Goal: Task Accomplishment & Management: Use online tool/utility

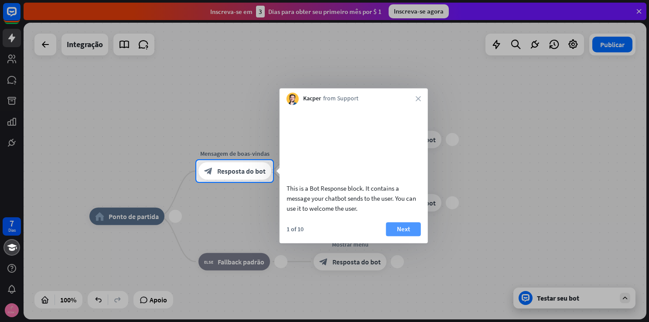
click at [401, 235] on font "Next" at bounding box center [403, 229] width 13 height 12
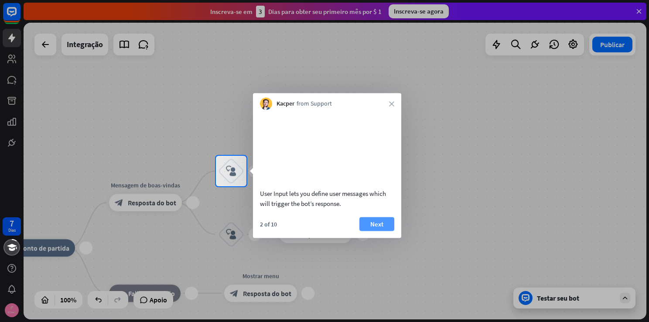
click at [371, 230] on font "Next" at bounding box center [376, 224] width 13 height 12
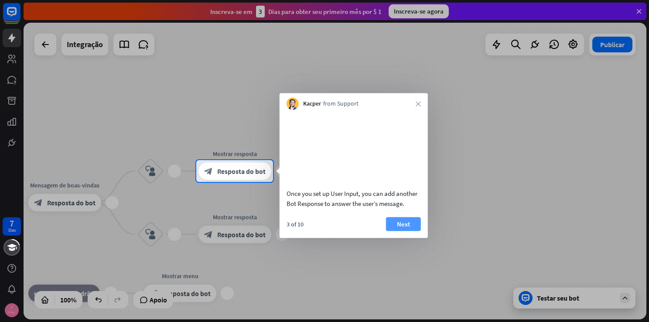
click at [396, 231] on button "Next" at bounding box center [403, 224] width 35 height 14
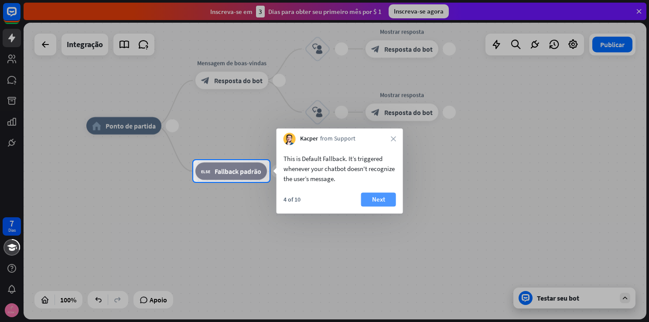
click at [378, 201] on font "Next" at bounding box center [378, 199] width 13 height 12
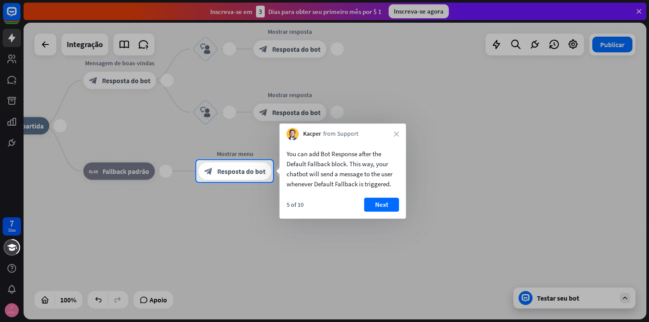
click at [378, 201] on font "Next" at bounding box center [381, 205] width 13 height 12
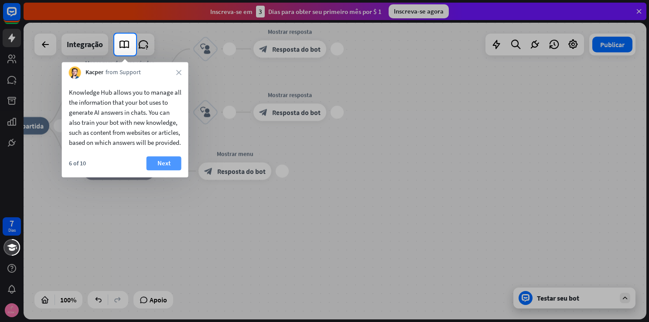
click at [161, 169] on font "Next" at bounding box center [164, 163] width 13 height 12
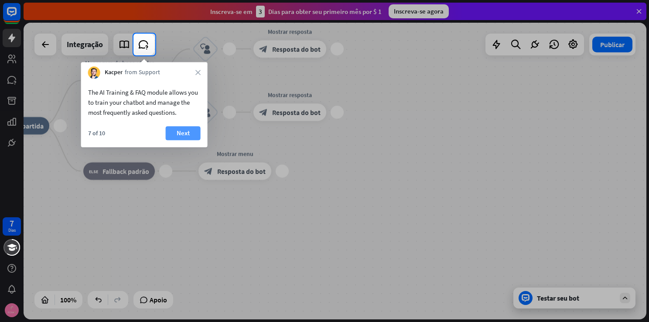
click at [171, 130] on button "Next" at bounding box center [183, 133] width 35 height 14
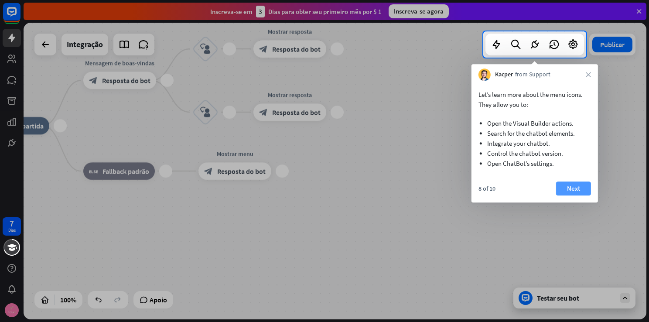
click at [564, 187] on button "Next" at bounding box center [573, 189] width 35 height 14
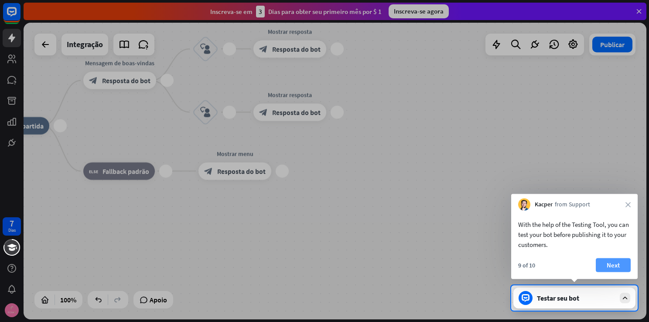
click at [618, 270] on font "Next" at bounding box center [613, 265] width 13 height 12
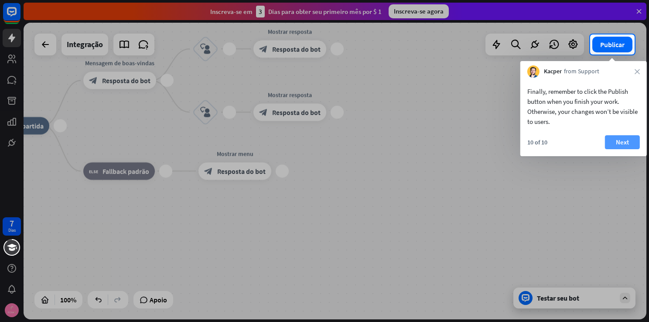
click at [614, 138] on button "Next" at bounding box center [622, 142] width 35 height 14
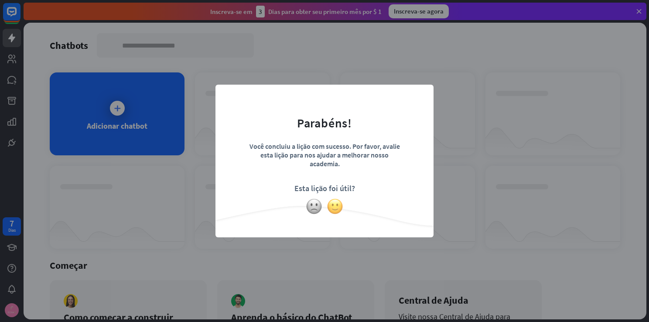
click at [332, 209] on img at bounding box center [335, 206] width 17 height 17
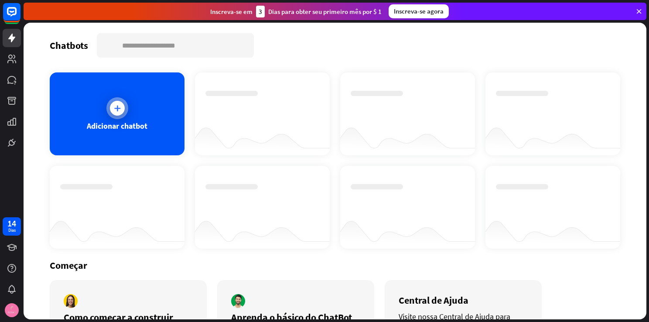
click at [125, 113] on div at bounding box center [117, 108] width 22 height 22
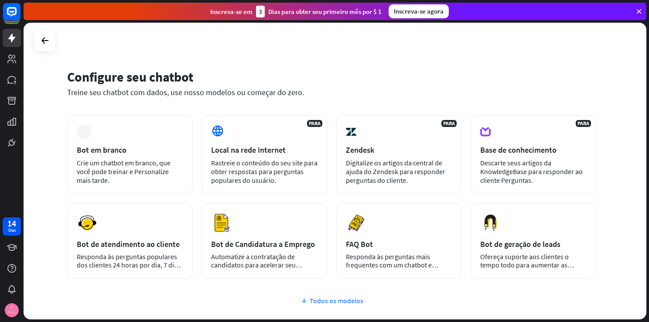
click at [333, 298] on font "Todos os modelos" at bounding box center [337, 300] width 54 height 9
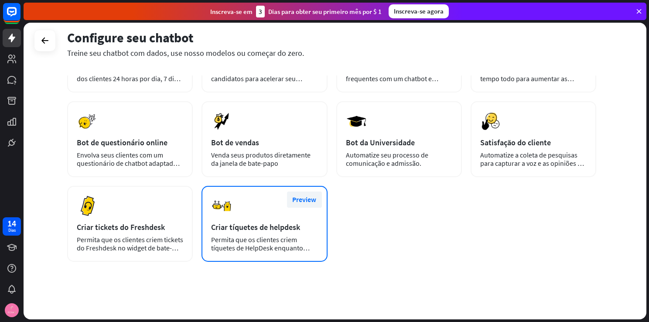
scroll to position [188, 0]
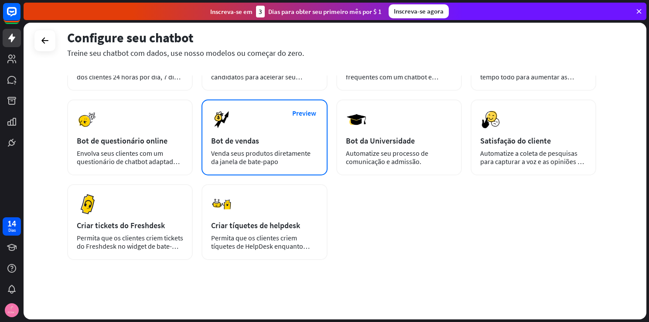
click at [243, 154] on div "Venda seus produtos diretamente da janela de bate-papo" at bounding box center [264, 157] width 106 height 17
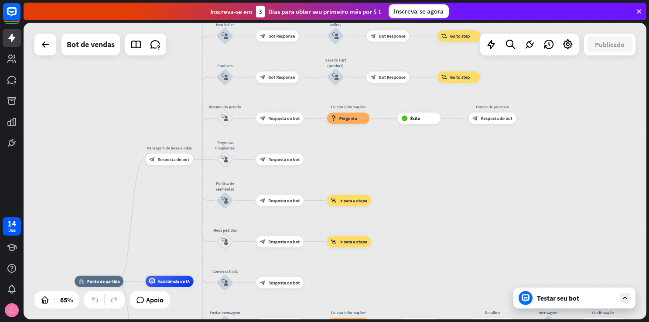
drag, startPoint x: 261, startPoint y: 83, endPoint x: 155, endPoint y: 199, distance: 156.9
click at [155, 199] on div "home_2 Ponto de partida Mensagem de boas-vindas block_bot_response Resposta do …" at bounding box center [335, 171] width 623 height 297
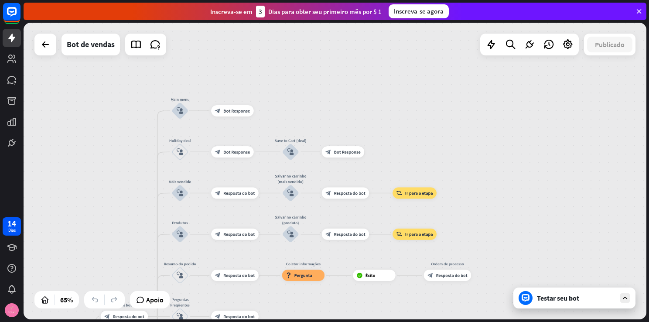
drag, startPoint x: 152, startPoint y: 105, endPoint x: 107, endPoint y: 262, distance: 163.4
click at [107, 262] on div "home_2 Ponto de partida Mensagem de boas-vindas block_bot_response Resposta do …" at bounding box center [335, 171] width 623 height 297
click at [45, 44] on icon at bounding box center [45, 44] width 10 height 10
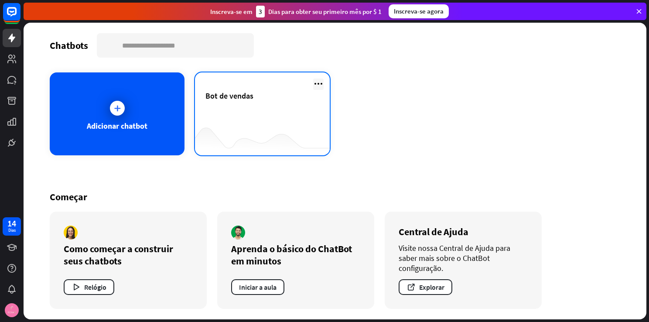
click at [321, 81] on icon at bounding box center [318, 84] width 10 height 10
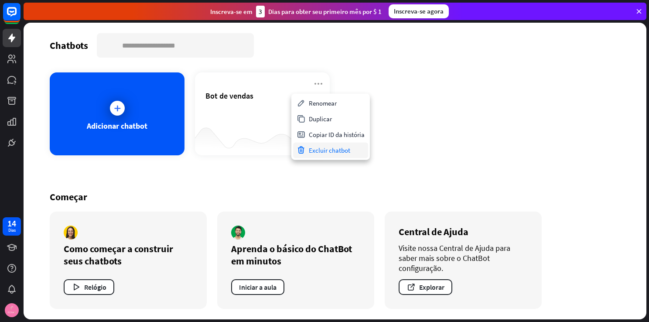
click at [315, 151] on font "Excluir chatbot" at bounding box center [329, 150] width 41 height 8
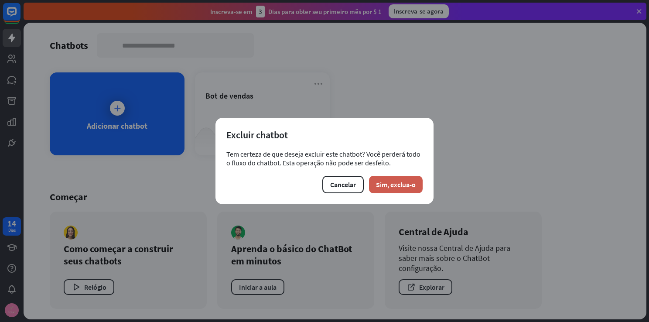
click at [381, 181] on font "Sim, exclua-o" at bounding box center [396, 184] width 40 height 9
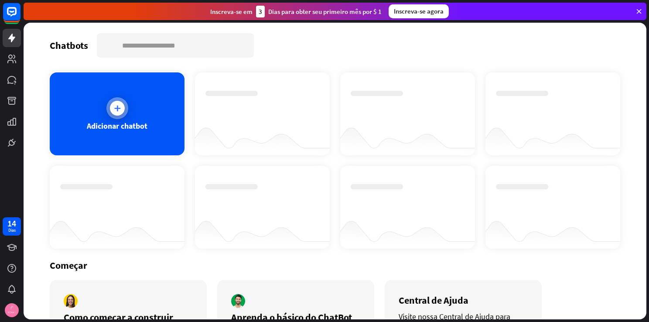
click at [125, 113] on div at bounding box center [117, 108] width 22 height 22
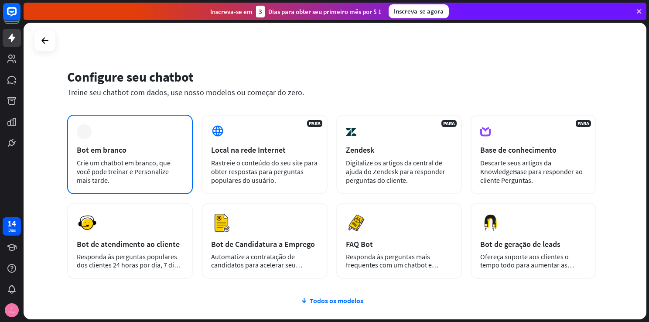
click at [141, 120] on div "mais Bot em branco Crie um chatbot em branco, que você pode treinar e Personali…" at bounding box center [130, 154] width 126 height 79
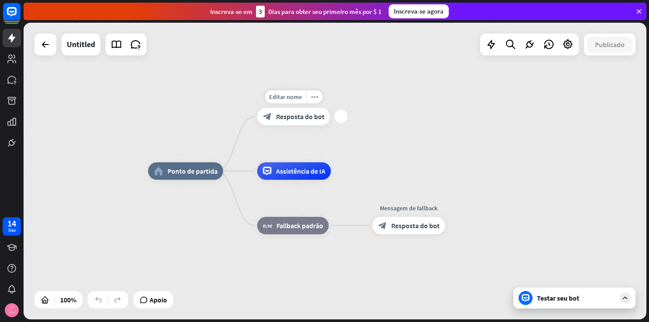
click at [272, 118] on div "block_bot_response Resposta do bot" at bounding box center [293, 116] width 73 height 17
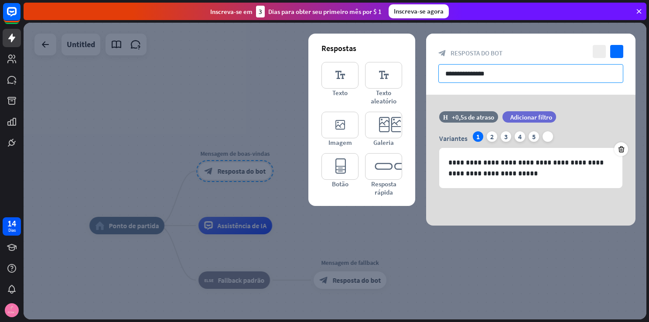
drag, startPoint x: 552, startPoint y: 72, endPoint x: 429, endPoint y: 73, distance: 122.2
click at [429, 73] on div "**********" at bounding box center [530, 64] width 209 height 61
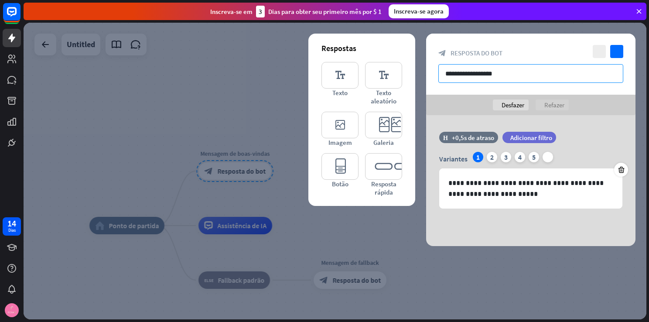
type input "**********"
click at [484, 74] on input "text" at bounding box center [531, 73] width 185 height 19
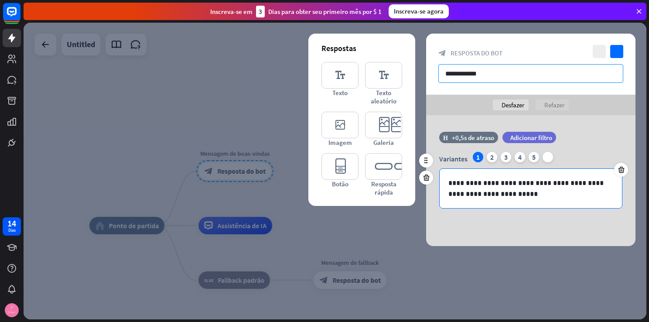
type input "**********"
click at [504, 180] on p "**********" at bounding box center [531, 189] width 165 height 22
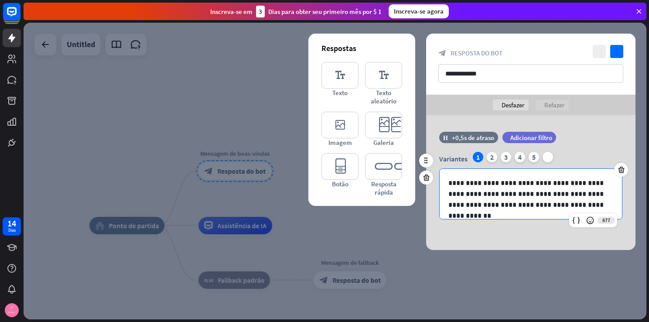
click at [538, 184] on p "**********" at bounding box center [531, 194] width 165 height 33
click at [574, 184] on p "**********" at bounding box center [531, 194] width 165 height 33
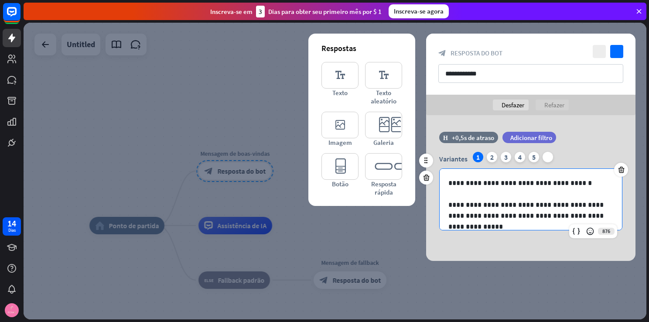
click at [494, 218] on p "**********" at bounding box center [531, 210] width 165 height 22
click at [482, 197] on p at bounding box center [531, 194] width 165 height 11
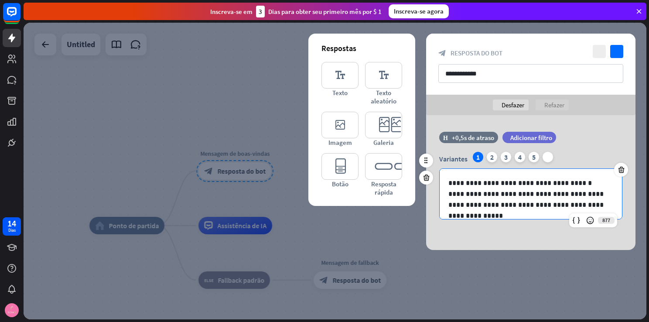
click at [492, 205] on p "**********" at bounding box center [531, 200] width 165 height 22
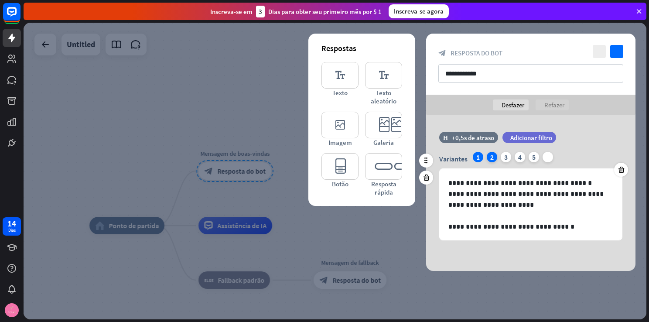
click at [492, 156] on div "2" at bounding box center [492, 157] width 10 height 10
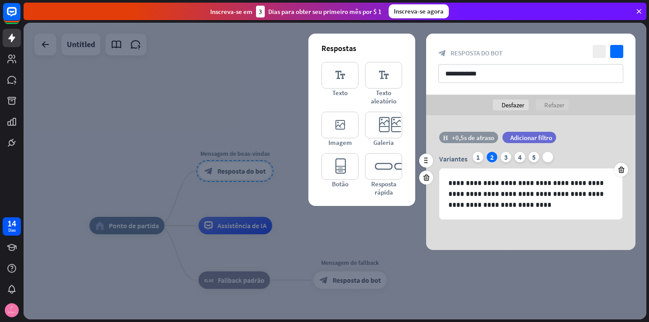
click at [477, 136] on div "+0,5s de atraso" at bounding box center [473, 138] width 42 height 8
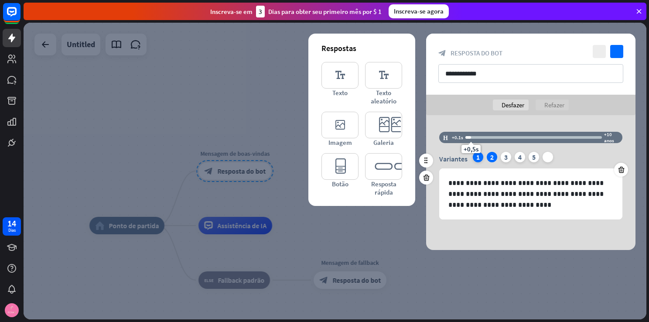
click at [473, 157] on div "1" at bounding box center [478, 157] width 10 height 10
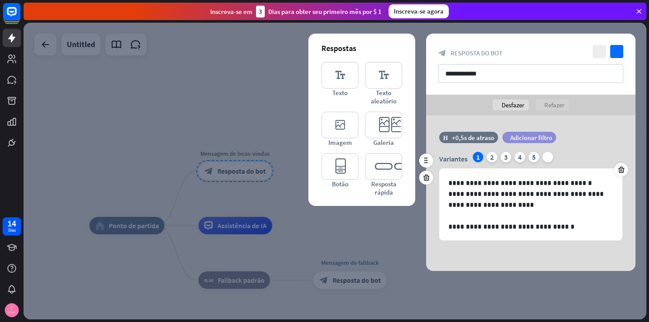
click at [534, 137] on span "Adicionar filtro" at bounding box center [532, 138] width 42 height 8
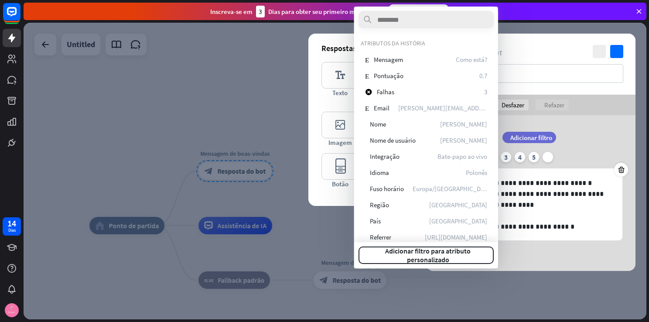
click at [574, 124] on div "**********" at bounding box center [530, 193] width 209 height 156
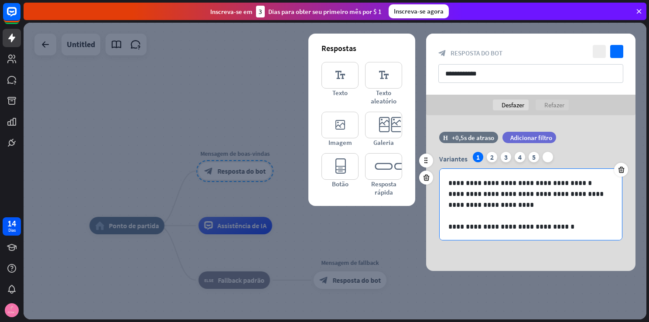
scroll to position [0, 0]
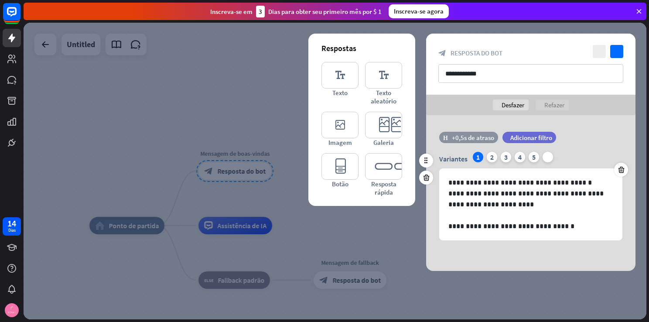
click at [480, 135] on div "+0,5s de atraso" at bounding box center [473, 138] width 42 height 8
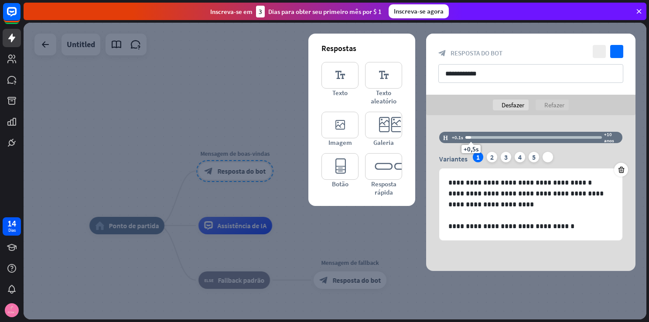
click at [479, 120] on div "**********" at bounding box center [530, 193] width 209 height 156
click at [615, 50] on icon "verificar" at bounding box center [617, 51] width 13 height 13
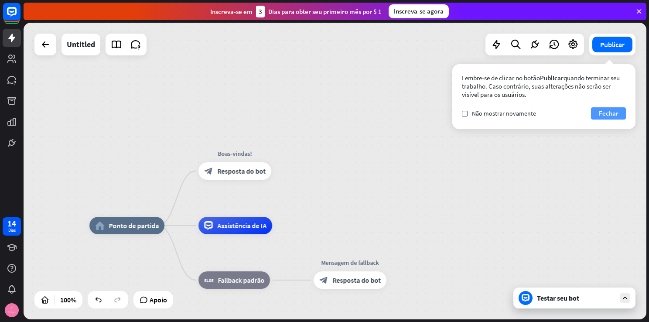
click at [605, 107] on font "Fechar" at bounding box center [609, 113] width 20 height 12
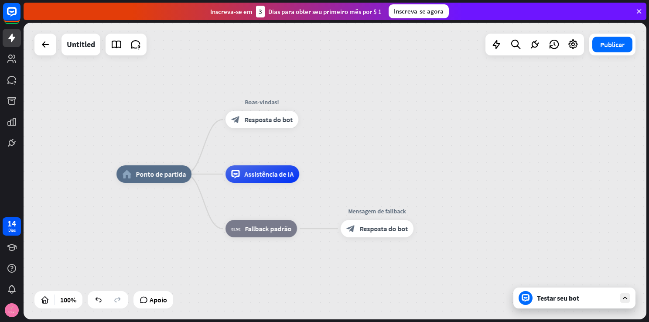
drag, startPoint x: 366, startPoint y: 165, endPoint x: 393, endPoint y: 114, distance: 57.8
click at [393, 114] on div "home_2 Ponto de partida Boas-vindas! block_bot_response Resposta do bot Assistê…" at bounding box center [335, 171] width 623 height 297
click at [283, 175] on span "Assistência de IA" at bounding box center [268, 174] width 49 height 9
click at [360, 106] on div "home_2 Ponto de partida Boas-vindas! block_bot_response Resposta do bot Assistê…" at bounding box center [335, 171] width 623 height 297
